Goal: Check status: Check status

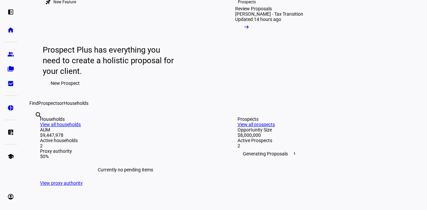
scroll to position [62, 0]
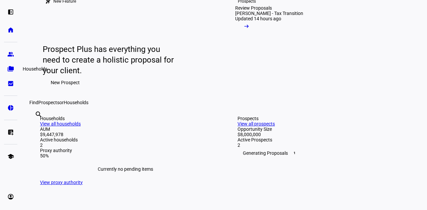
click at [8, 68] on eth-mat-symbol "folder_copy" at bounding box center [10, 69] width 7 height 7
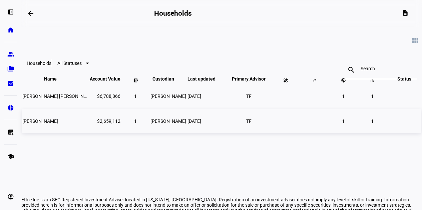
click at [89, 133] on td "$2,659,112" at bounding box center [104, 121] width 31 height 24
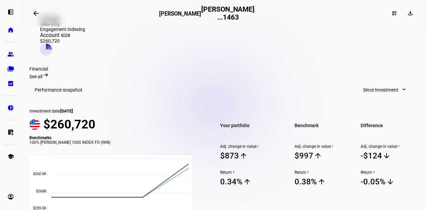
scroll to position [193, 0]
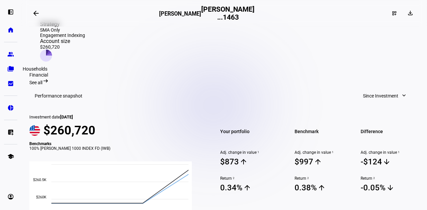
click at [10, 65] on link "folder_copy Households" at bounding box center [10, 68] width 13 height 13
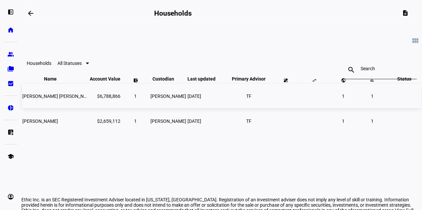
click at [51, 99] on span "[PERSON_NAME] [PERSON_NAME] III" at bounding box center [60, 96] width 77 height 5
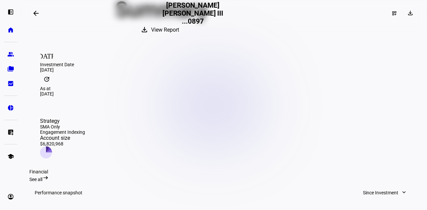
scroll to position [113, 0]
